Goal: Information Seeking & Learning: Learn about a topic

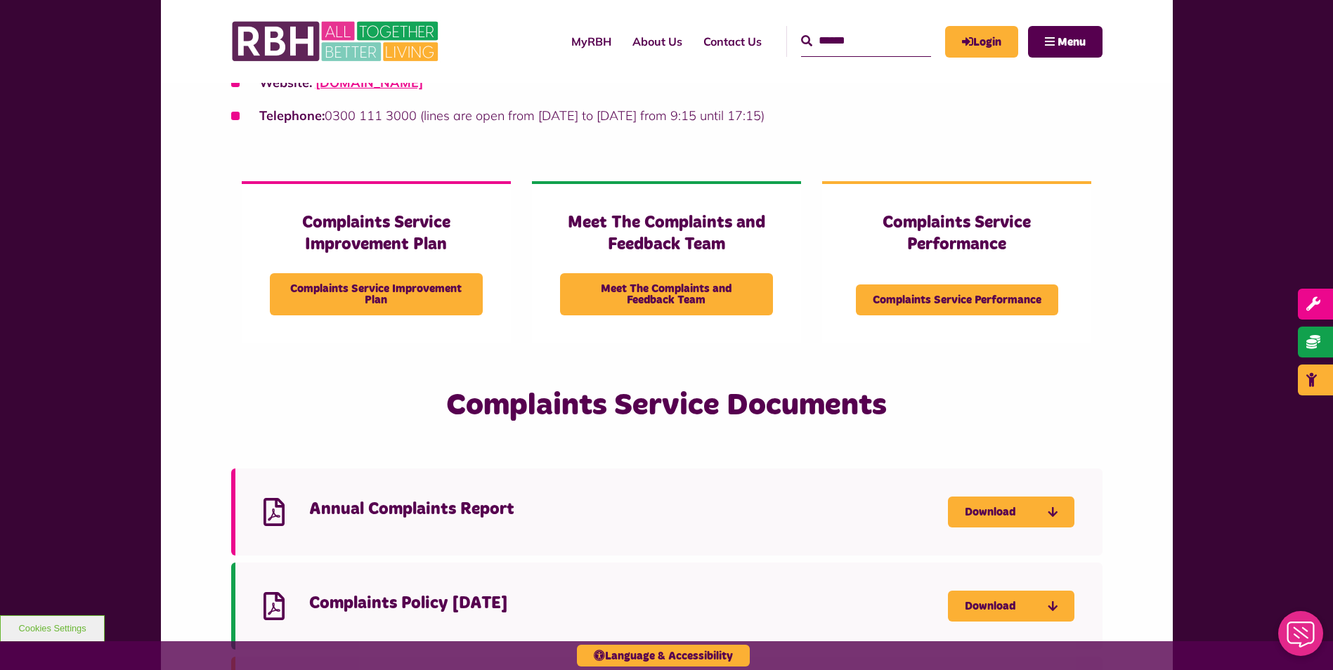
scroll to position [1264, 0]
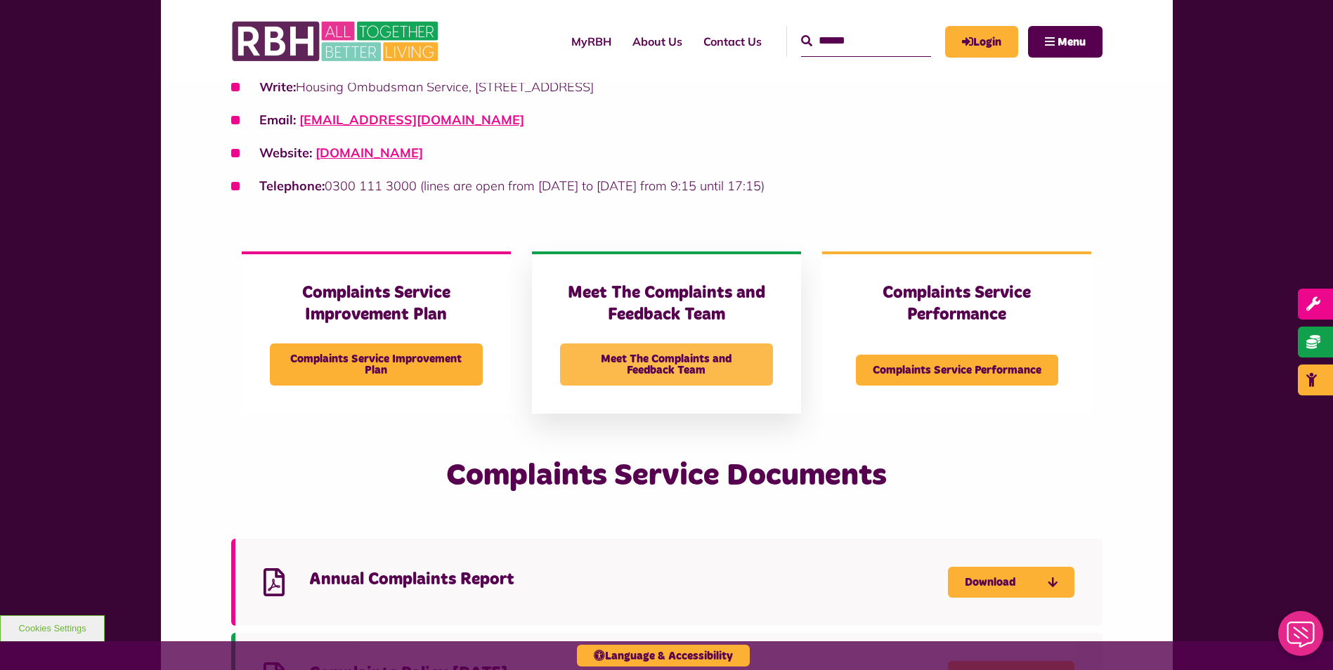
click at [679, 361] on span "Meet The Complaints and Feedback Team" at bounding box center [666, 365] width 213 height 42
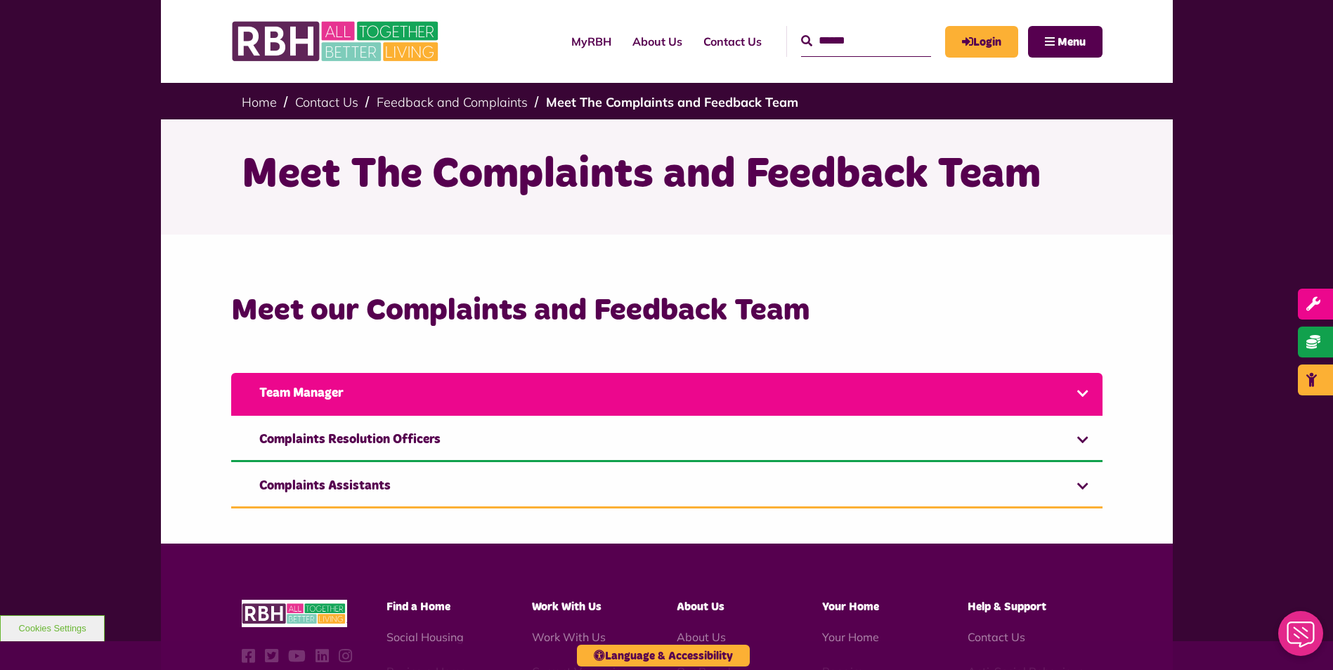
click at [638, 399] on link "Team Manager" at bounding box center [666, 394] width 871 height 43
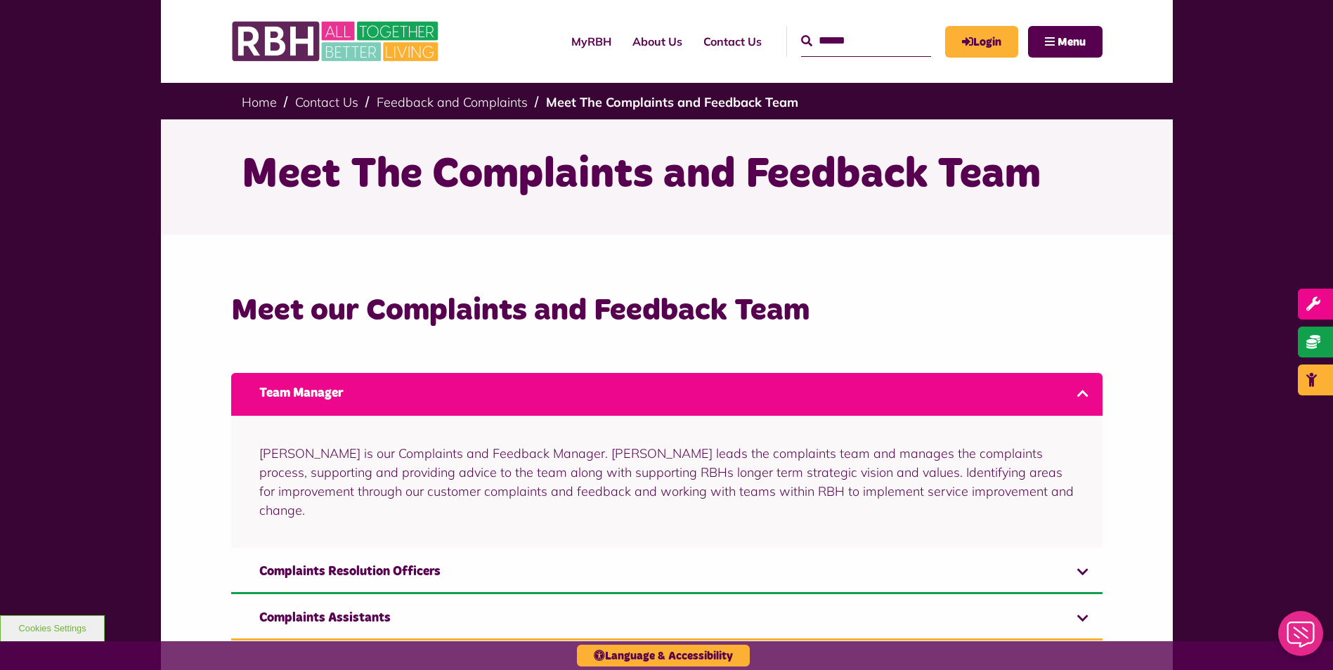
scroll to position [70, 0]
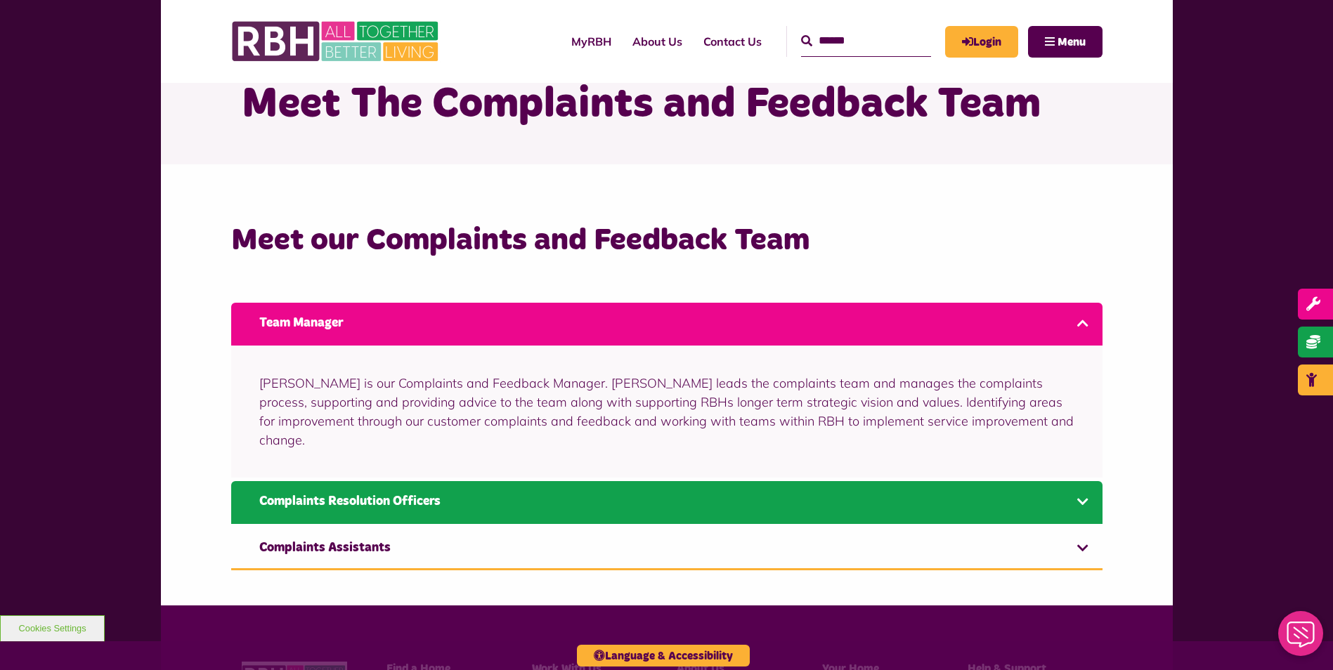
click at [477, 491] on link "Complaints Resolution Officers" at bounding box center [666, 502] width 871 height 43
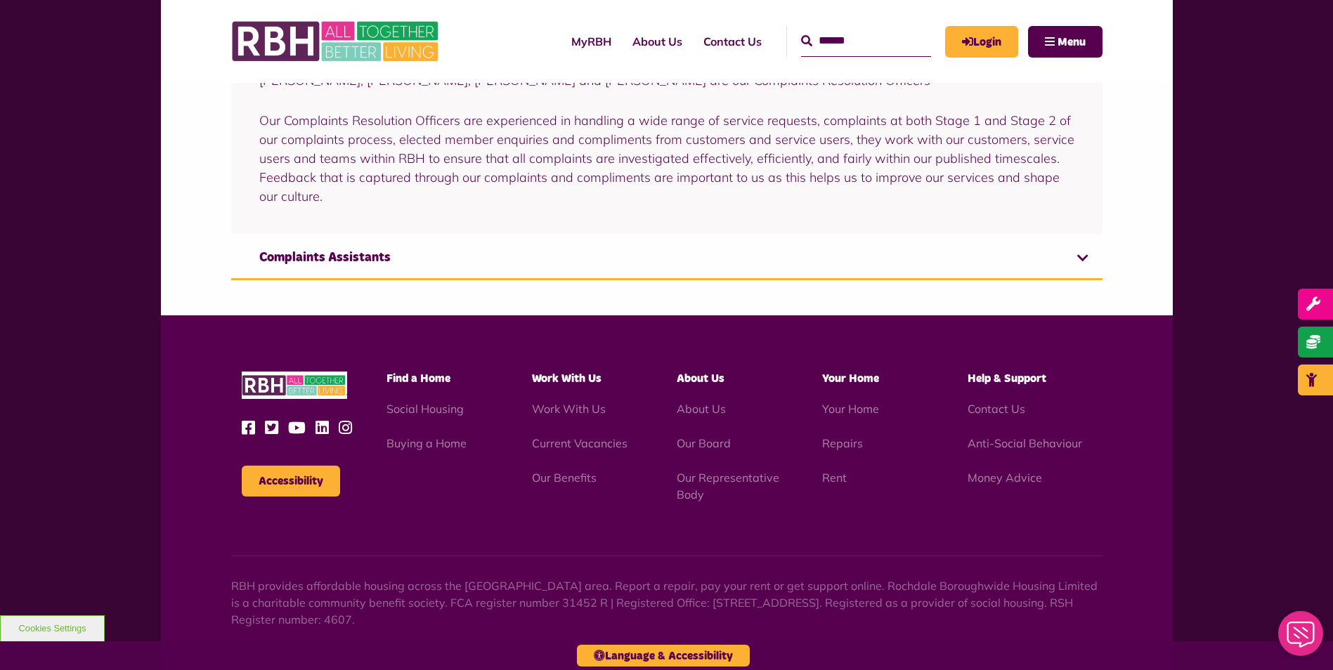
scroll to position [209, 0]
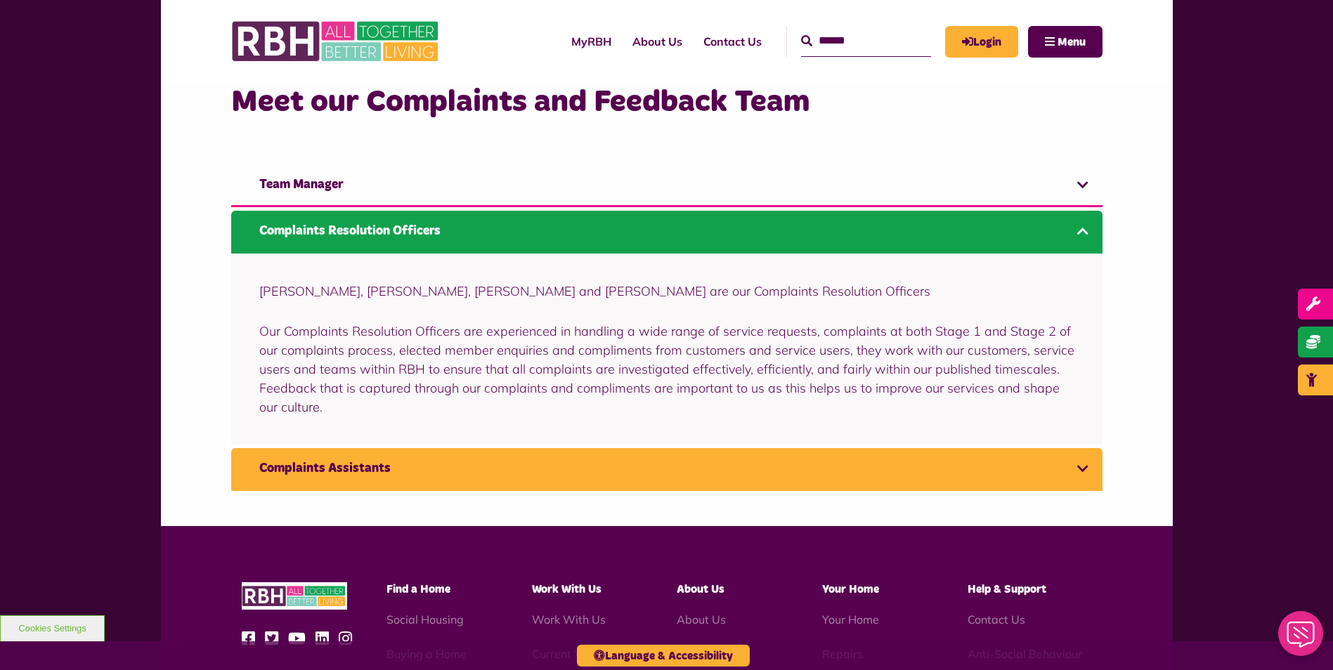
click at [377, 464] on link "Complaints Assistants" at bounding box center [666, 469] width 871 height 43
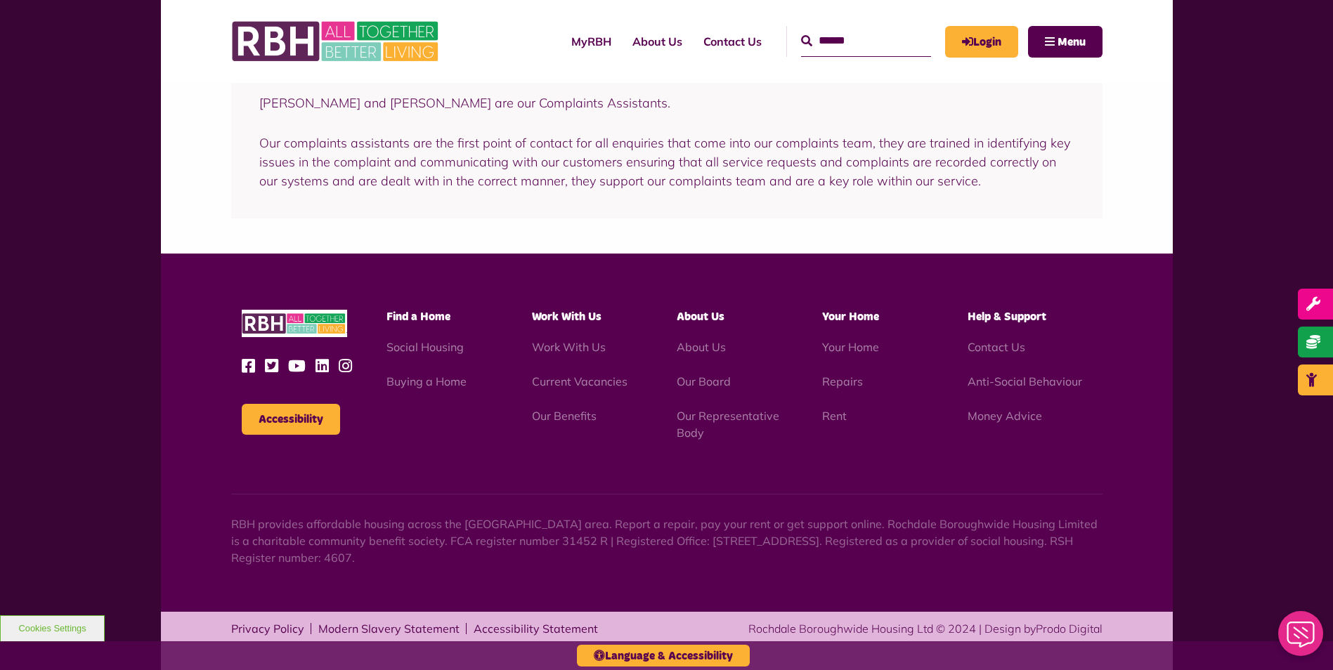
scroll to position [162, 0]
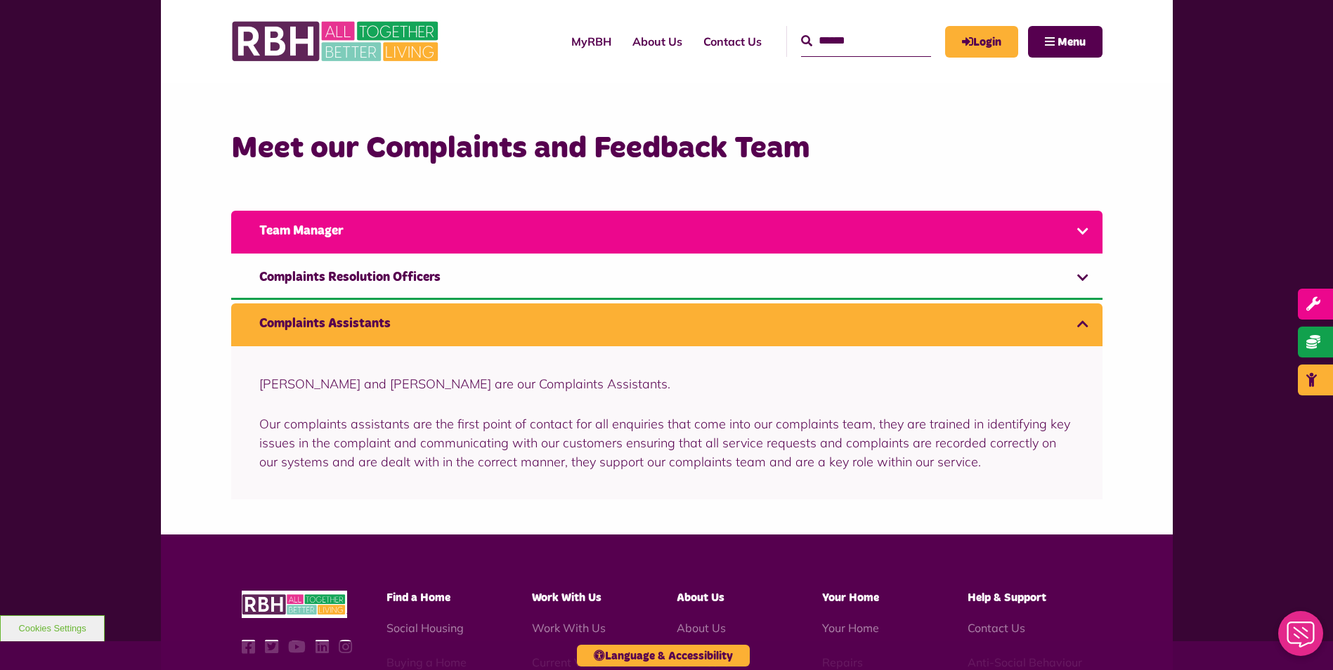
click at [522, 243] on link "Team Manager" at bounding box center [666, 232] width 871 height 43
